Goal: Information Seeking & Learning: Check status

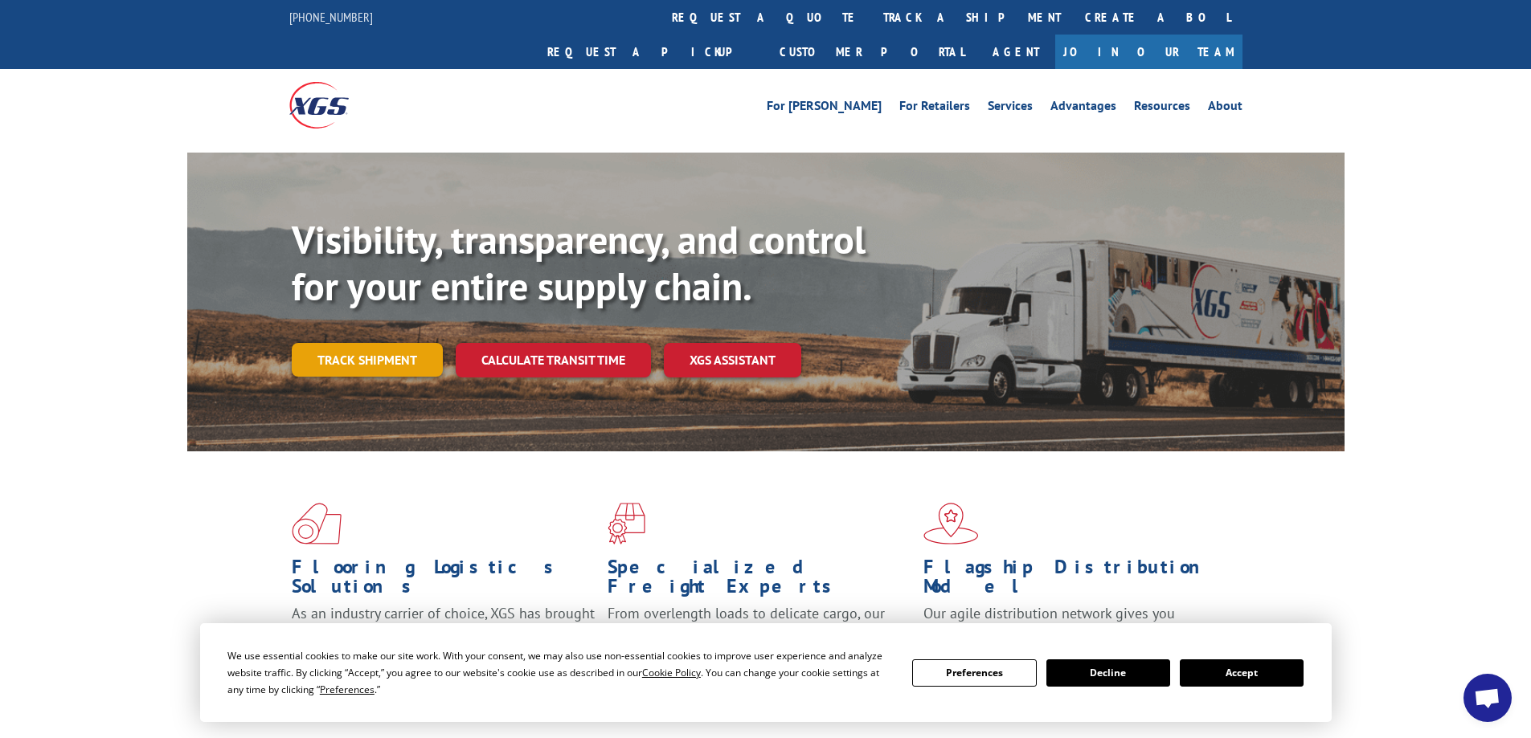
click at [407, 343] on link "Track shipment" at bounding box center [367, 360] width 151 height 34
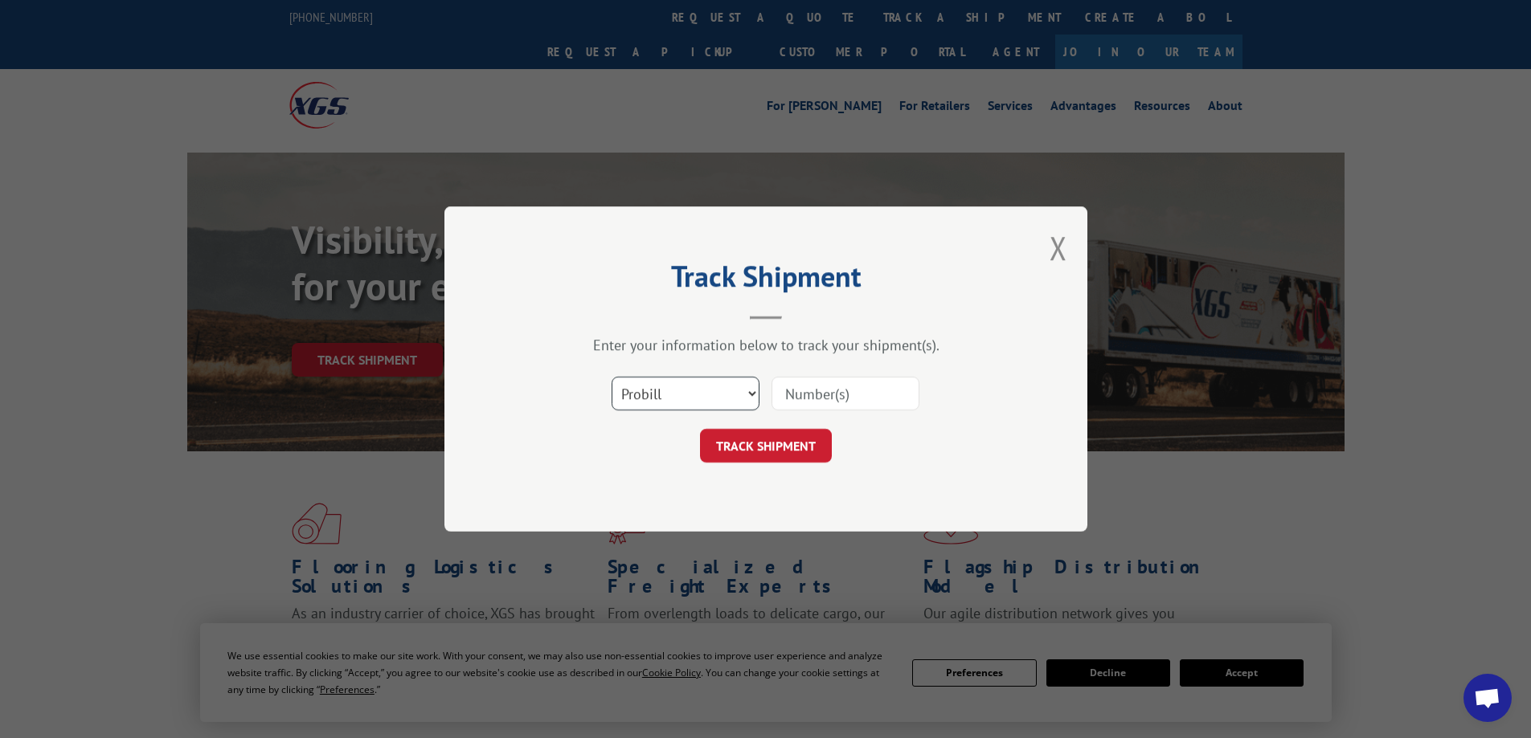
click at [747, 396] on select "Select category... Probill BOL PO" at bounding box center [686, 394] width 148 height 34
select select "bol"
click at [612, 377] on select "Select category... Probill BOL PO" at bounding box center [686, 394] width 148 height 34
click at [875, 398] on input at bounding box center [845, 394] width 148 height 34
type input "5495337"
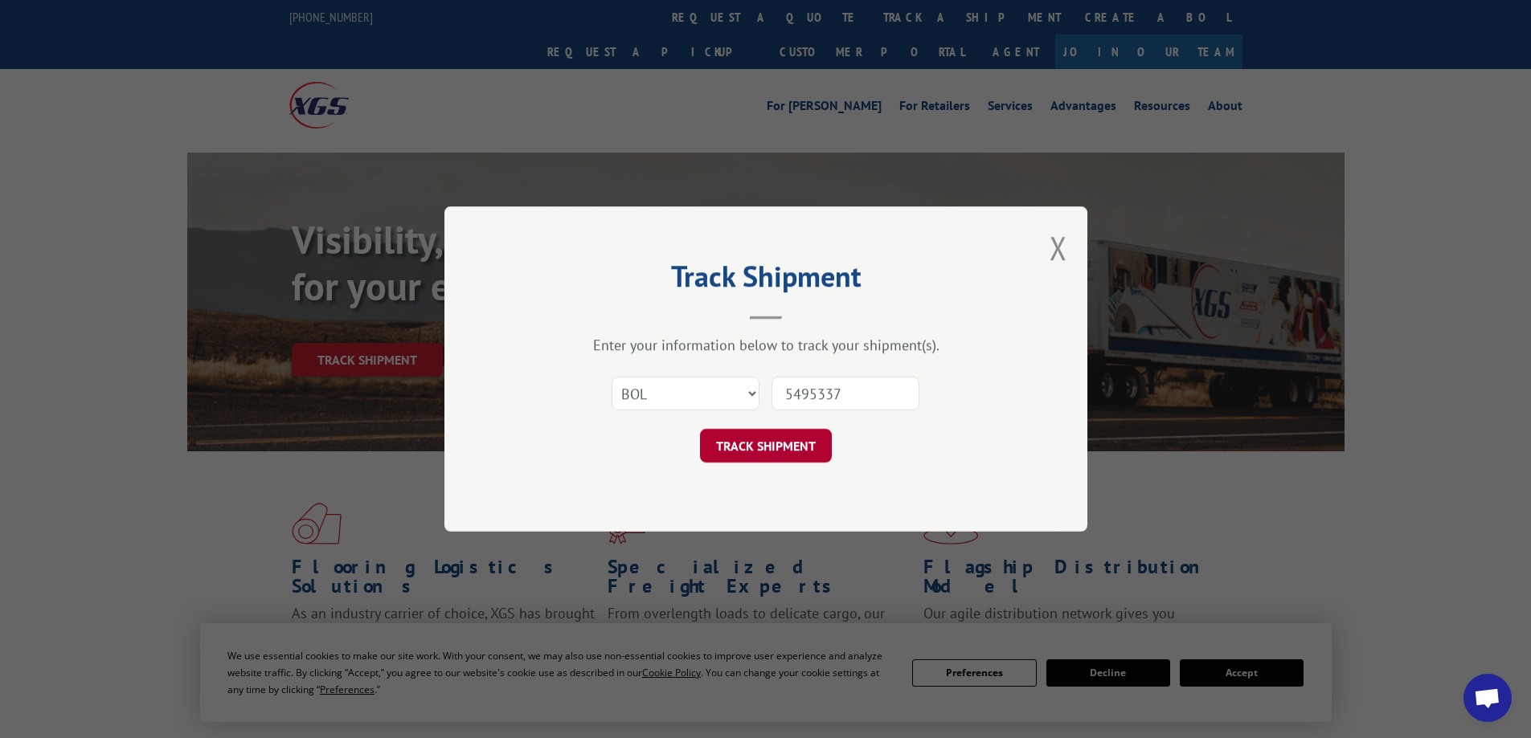
click at [792, 440] on button "TRACK SHIPMENT" at bounding box center [766, 446] width 132 height 34
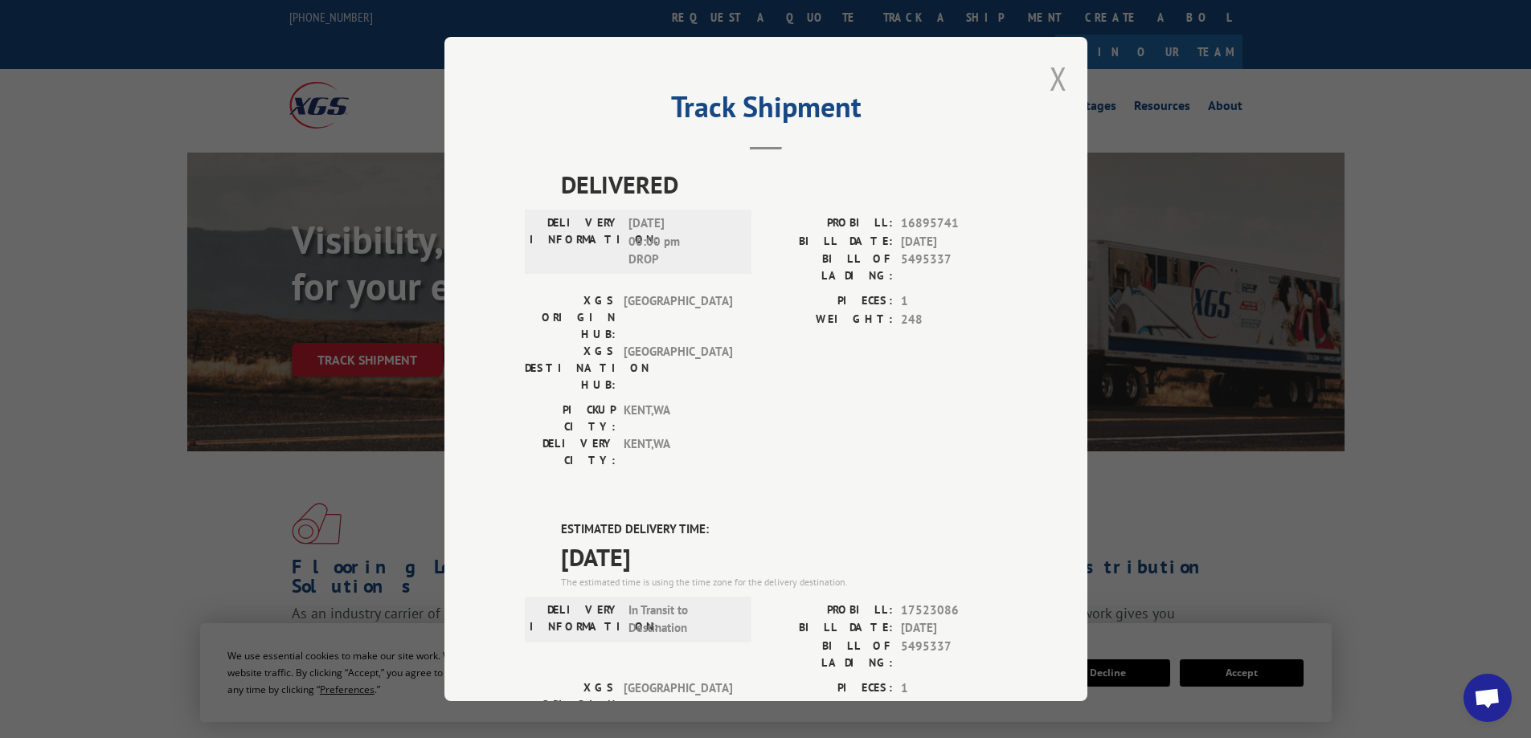
click at [1049, 72] on button "Close modal" at bounding box center [1058, 78] width 18 height 43
